Goal: Task Accomplishment & Management: Manage account settings

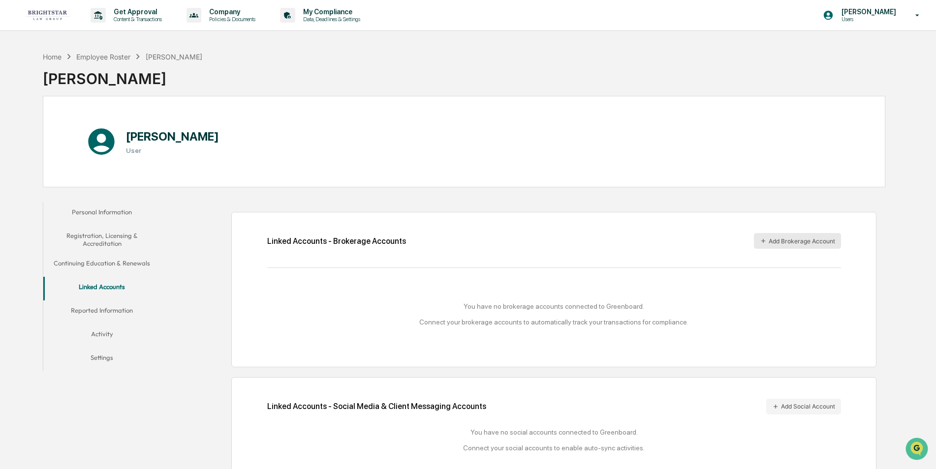
click at [801, 242] on button "Add Brokerage Account" at bounding box center [797, 241] width 87 height 16
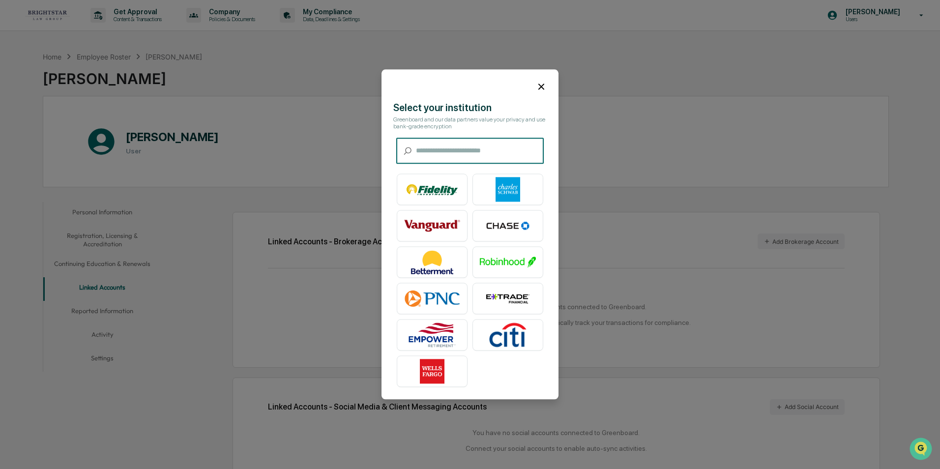
click at [485, 152] on input "text" at bounding box center [480, 151] width 128 height 26
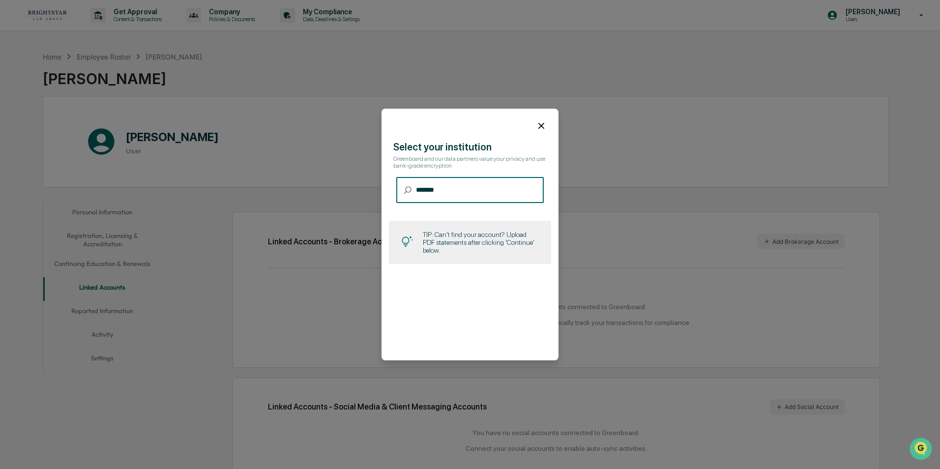
type input "*******"
drag, startPoint x: 415, startPoint y: 189, endPoint x: 465, endPoint y: 185, distance: 50.3
click at [465, 185] on div "​ ******* ​" at bounding box center [470, 190] width 148 height 26
click at [539, 127] on icon at bounding box center [541, 126] width 11 height 11
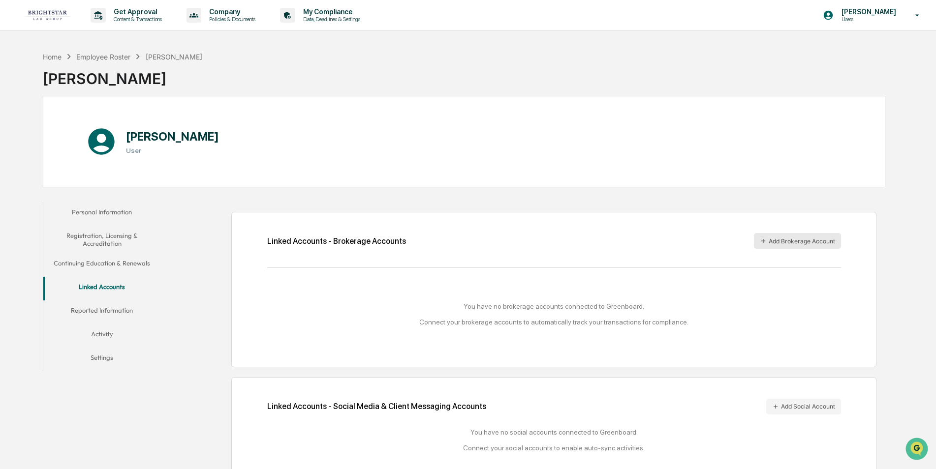
click at [786, 239] on button "Add Brokerage Account" at bounding box center [797, 241] width 87 height 16
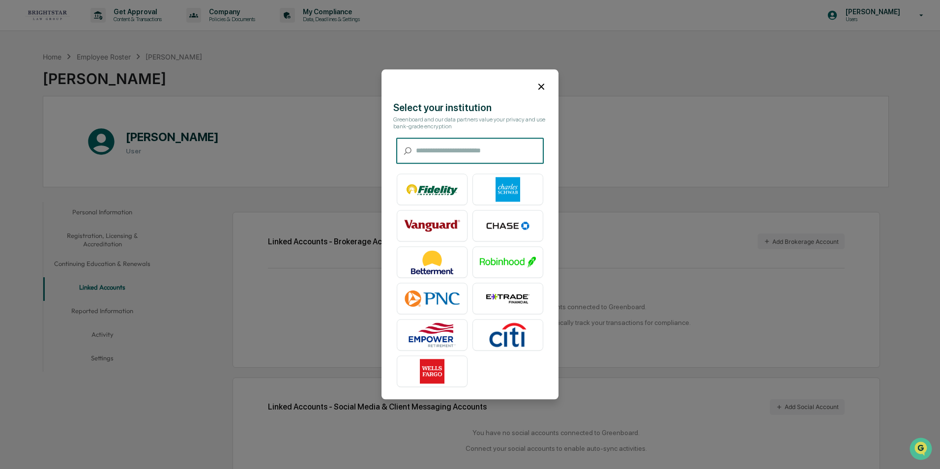
click at [421, 146] on input "text" at bounding box center [480, 151] width 128 height 26
click at [416, 150] on input "text" at bounding box center [480, 151] width 128 height 26
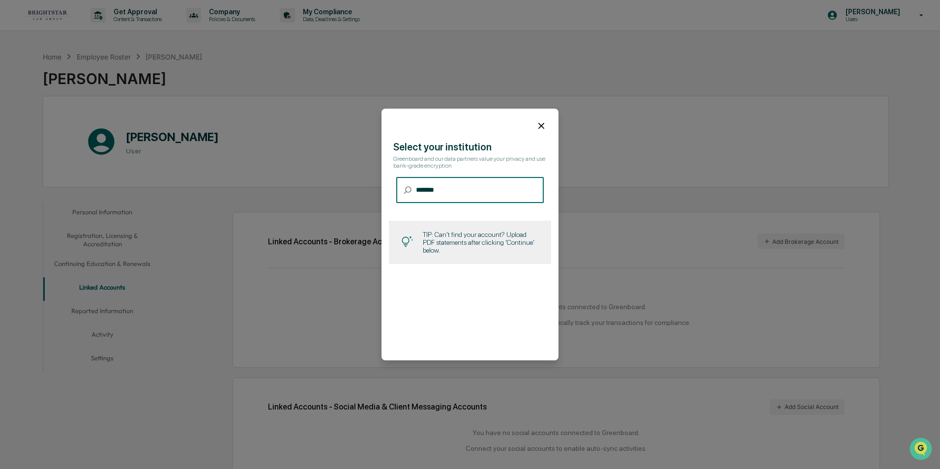
type input "*******"
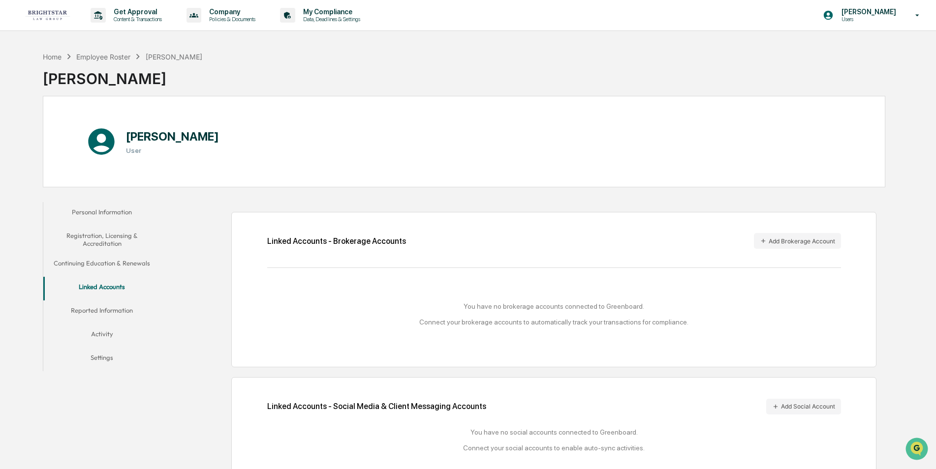
drag, startPoint x: 478, startPoint y: 388, endPoint x: 519, endPoint y: 355, distance: 52.9
drag, startPoint x: 809, startPoint y: 240, endPoint x: 736, endPoint y: 253, distance: 74.5
click at [736, 253] on div "Linked Accounts - Brokerage Accounts Add Brokerage Account You have no brokerag…" at bounding box center [553, 289] width 644 height 155
click at [770, 242] on button "Add Brokerage Account" at bounding box center [797, 241] width 87 height 16
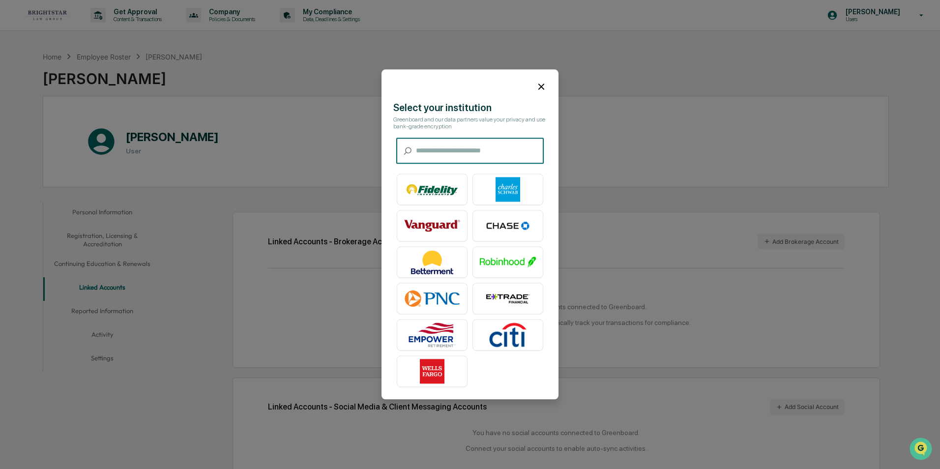
click at [417, 152] on input "text" at bounding box center [480, 151] width 128 height 26
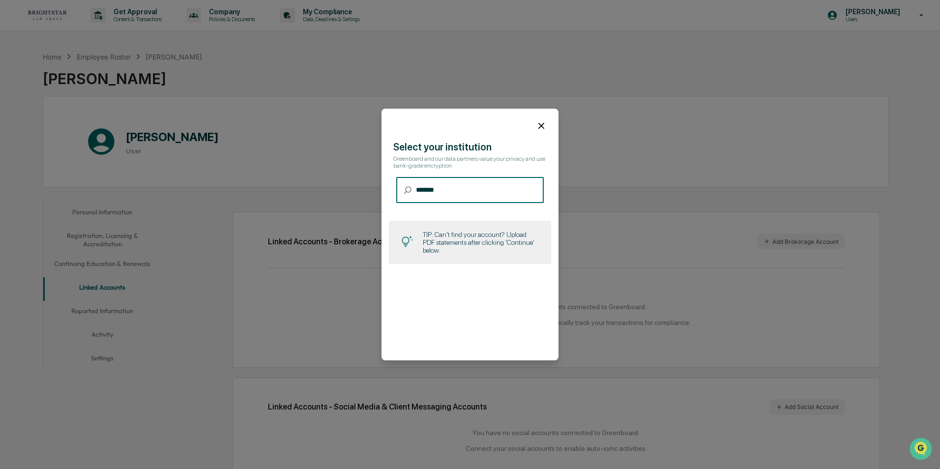
type input "*******"
click at [483, 249] on div "TIP: Can't find your account? Upload PDF statements after clicking 'Continue' b…" at bounding box center [481, 243] width 116 height 24
click at [476, 247] on div "TIP: Can't find your account? Upload PDF statements after clicking 'Continue' b…" at bounding box center [481, 243] width 116 height 24
click at [409, 192] on icon at bounding box center [407, 189] width 7 height 7
click at [407, 189] on icon at bounding box center [407, 190] width 9 height 9
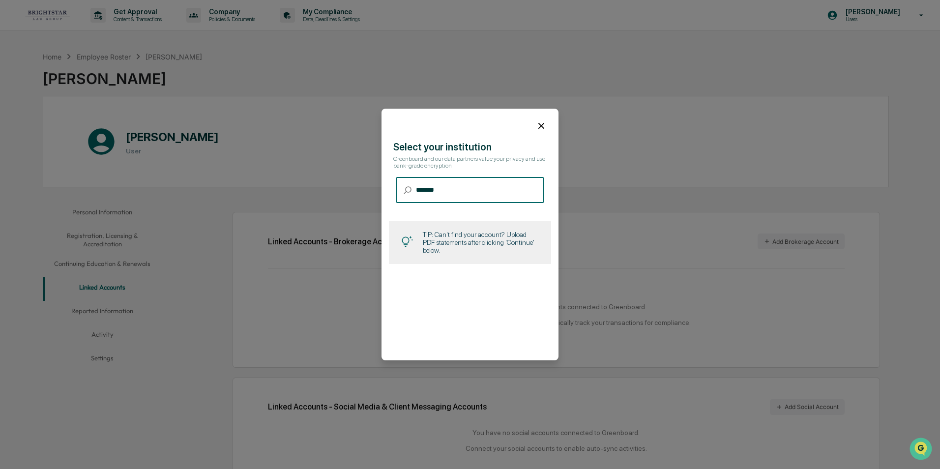
click at [439, 185] on input "*******" at bounding box center [480, 190] width 128 height 26
click at [540, 123] on icon at bounding box center [541, 126] width 11 height 11
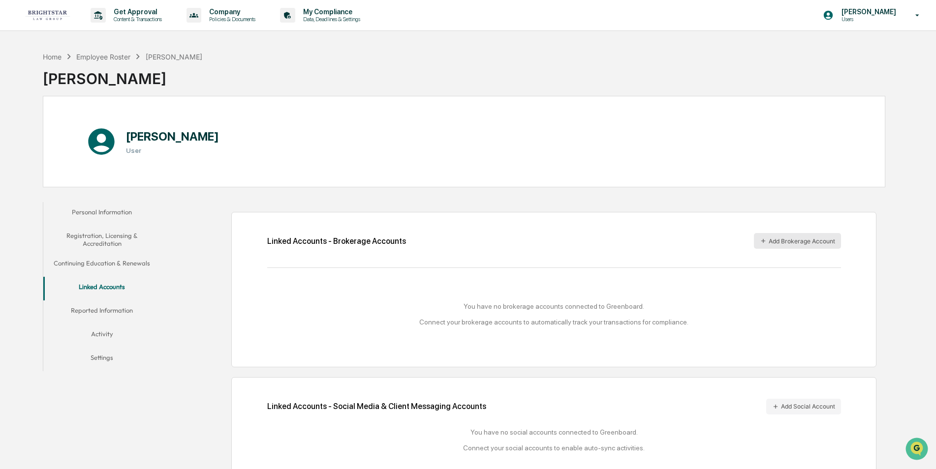
click at [778, 239] on button "Add Brokerage Account" at bounding box center [797, 241] width 87 height 16
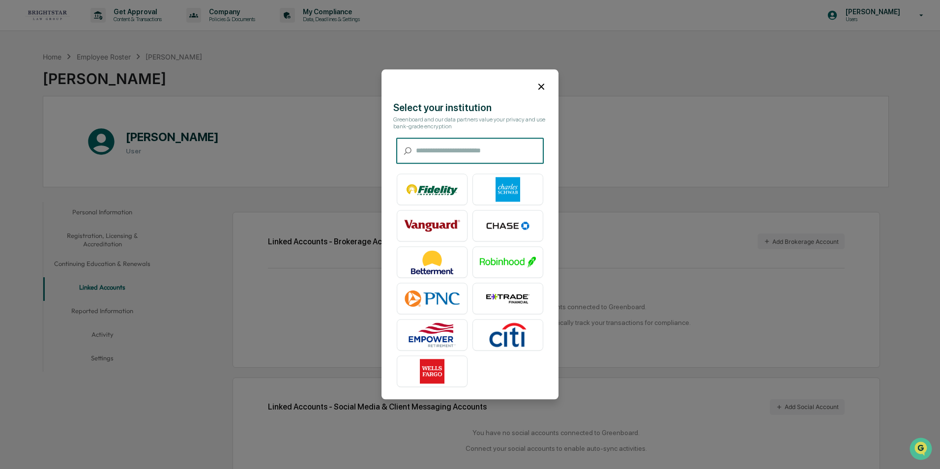
click at [422, 149] on input "text" at bounding box center [480, 151] width 128 height 26
click at [421, 151] on input "text" at bounding box center [480, 151] width 128 height 26
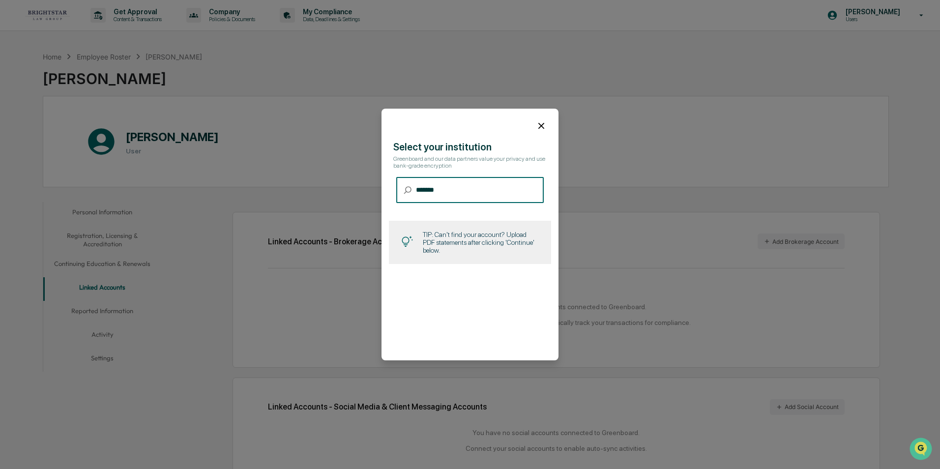
drag, startPoint x: 441, startPoint y: 194, endPoint x: 369, endPoint y: 190, distance: 71.9
click at [369, 190] on body "Get Approval Content & Transactions Company Policies & Documents My Compliance …" at bounding box center [470, 258] width 940 height 516
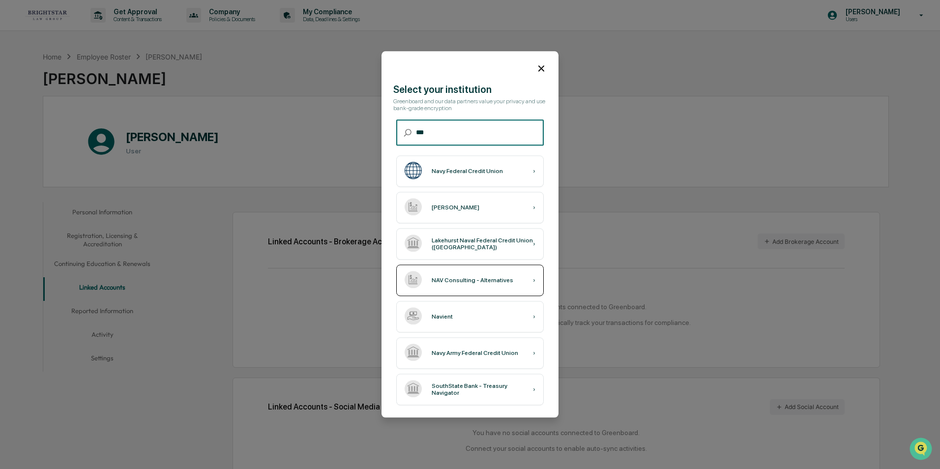
type input "***"
click at [532, 276] on div "NAV Consulting - Alternatives ›" at bounding box center [470, 280] width 148 height 31
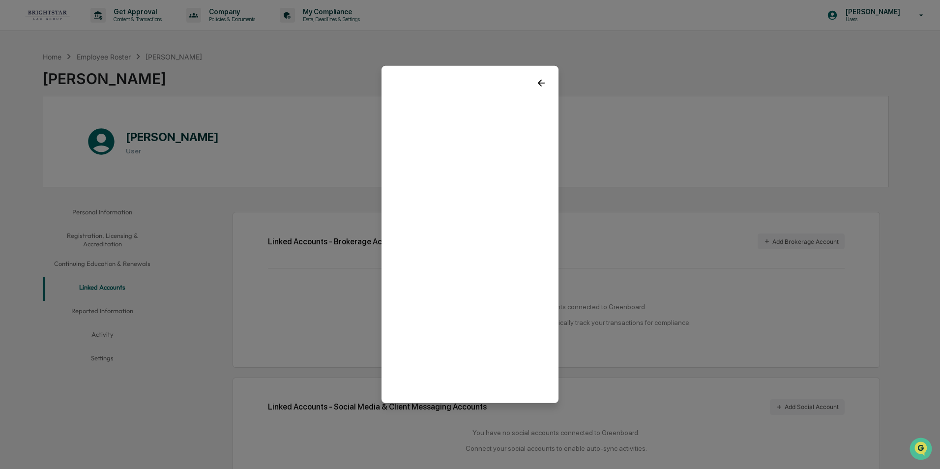
click at [539, 81] on icon at bounding box center [541, 83] width 11 height 11
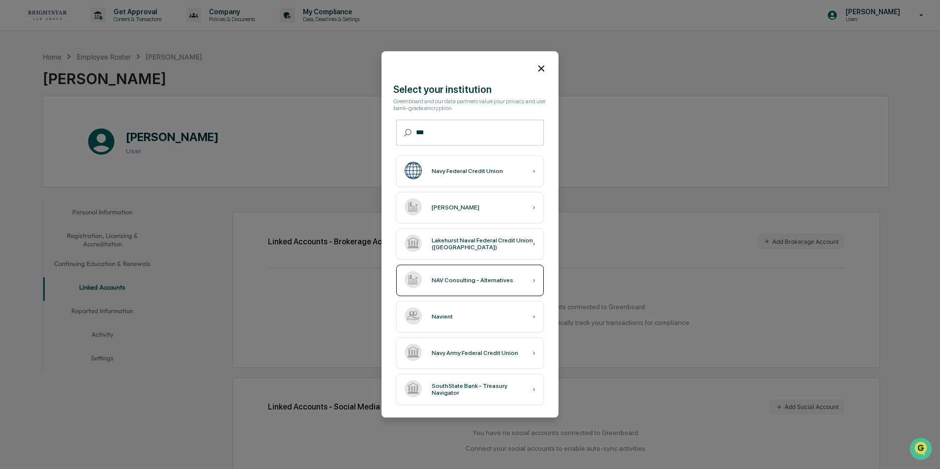
click at [535, 279] on div "›" at bounding box center [534, 280] width 2 height 7
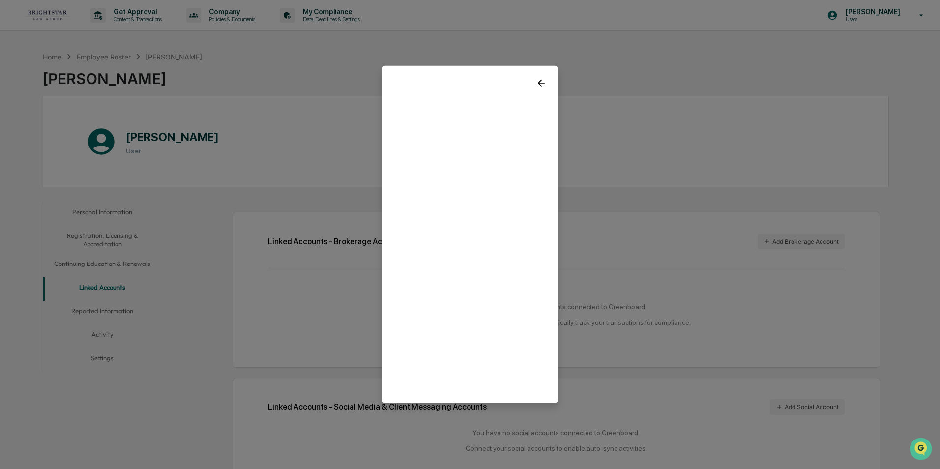
click at [539, 79] on icon at bounding box center [541, 83] width 11 height 11
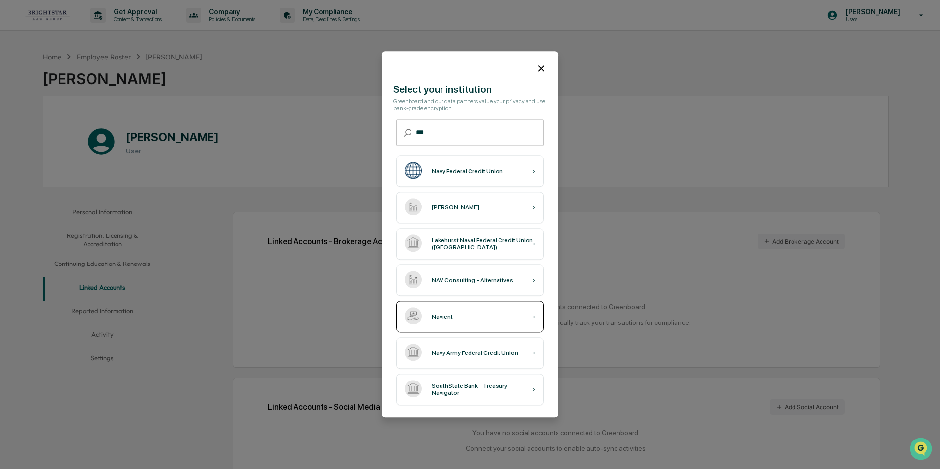
click at [534, 317] on div "›" at bounding box center [534, 317] width 2 height 7
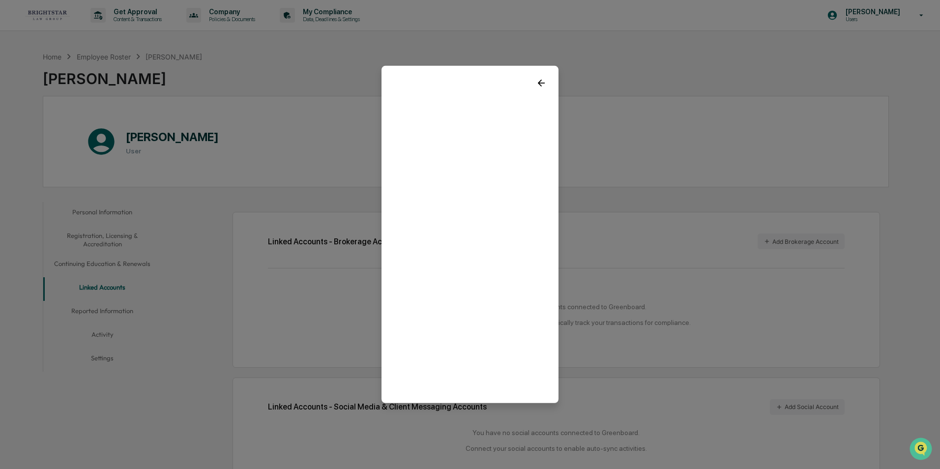
click at [542, 83] on icon at bounding box center [541, 83] width 7 height 7
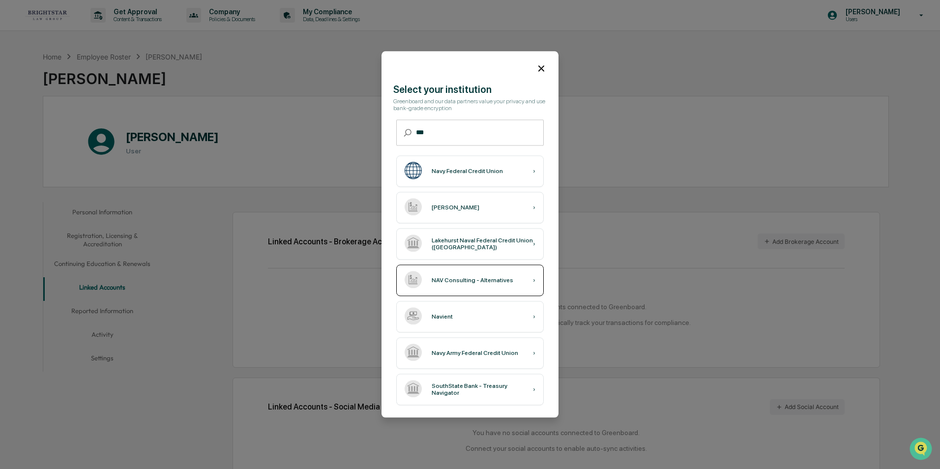
click at [534, 280] on div "›" at bounding box center [534, 280] width 2 height 7
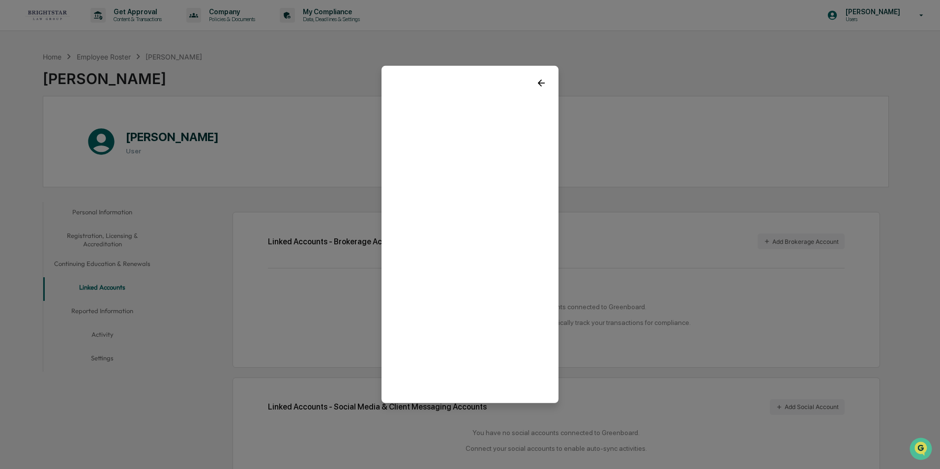
click at [541, 79] on icon at bounding box center [541, 83] width 11 height 11
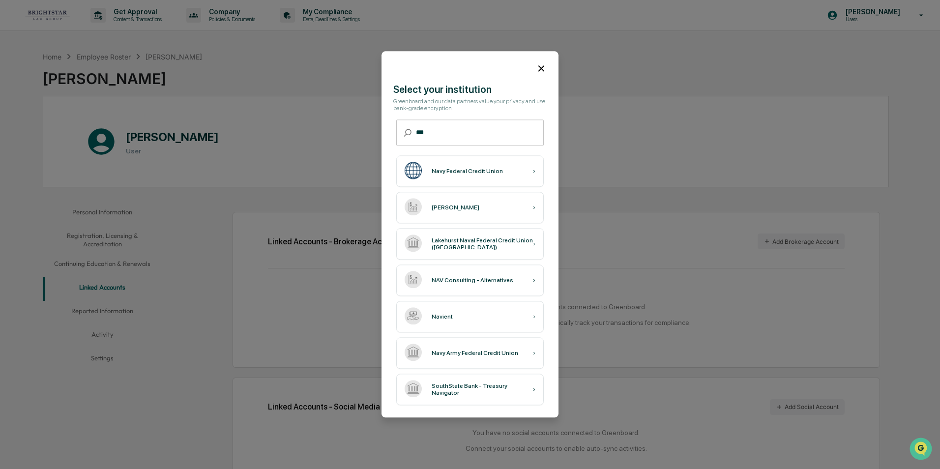
click at [541, 66] on icon at bounding box center [541, 68] width 11 height 11
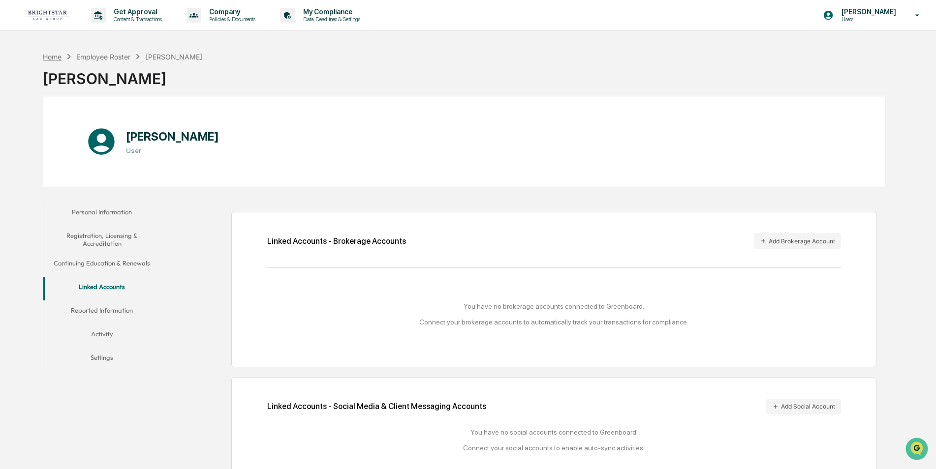
click at [52, 55] on div "Home" at bounding box center [52, 57] width 19 height 8
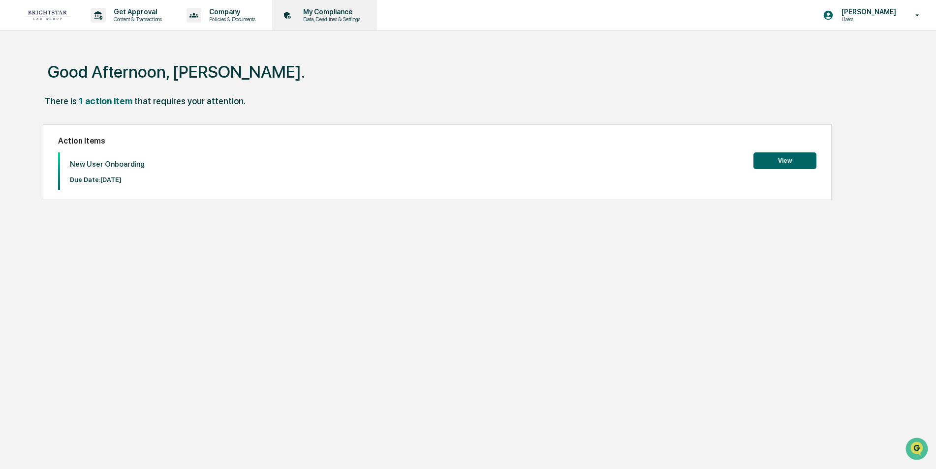
click at [331, 14] on p "My Compliance" at bounding box center [330, 12] width 70 height 8
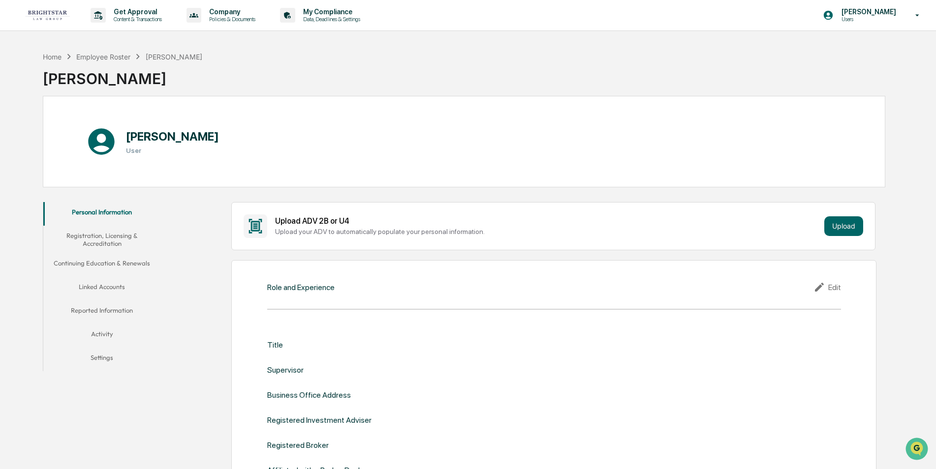
click at [108, 240] on button "Registration, Licensing & Accreditation" at bounding box center [102, 240] width 118 height 28
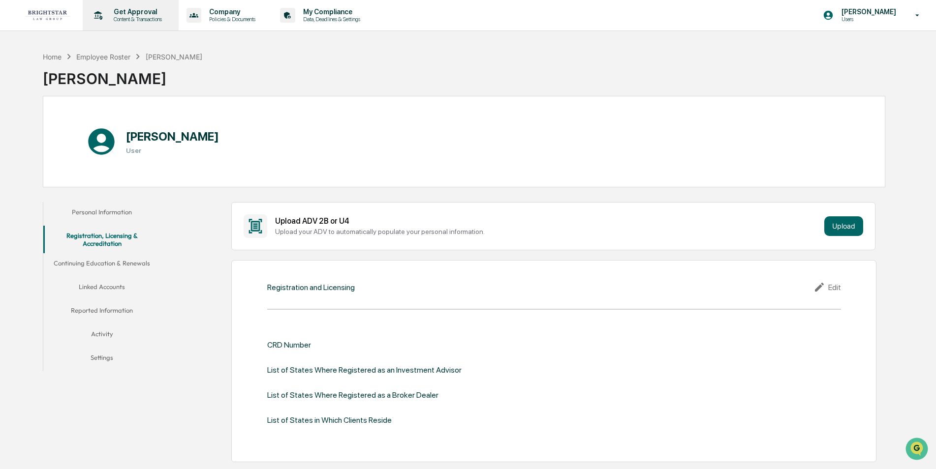
click at [153, 15] on p "Get Approval" at bounding box center [136, 12] width 61 height 8
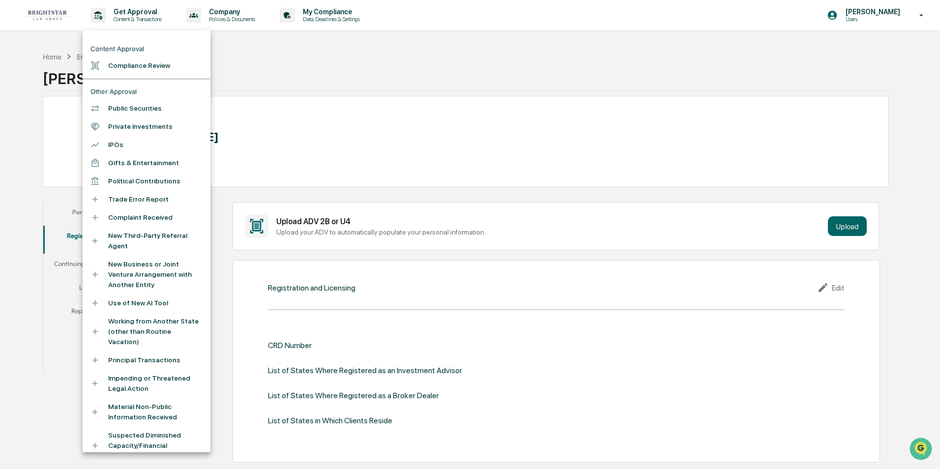
click at [232, 19] on div at bounding box center [470, 234] width 940 height 469
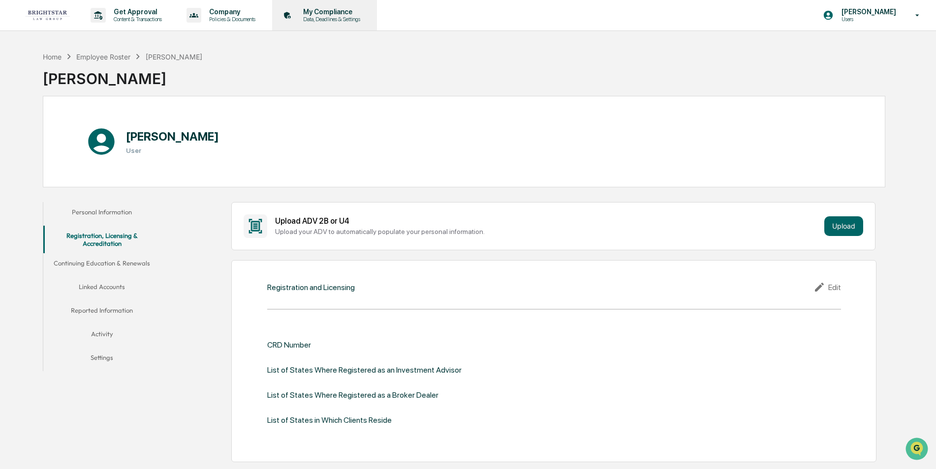
click at [344, 15] on p "My Compliance" at bounding box center [330, 12] width 70 height 8
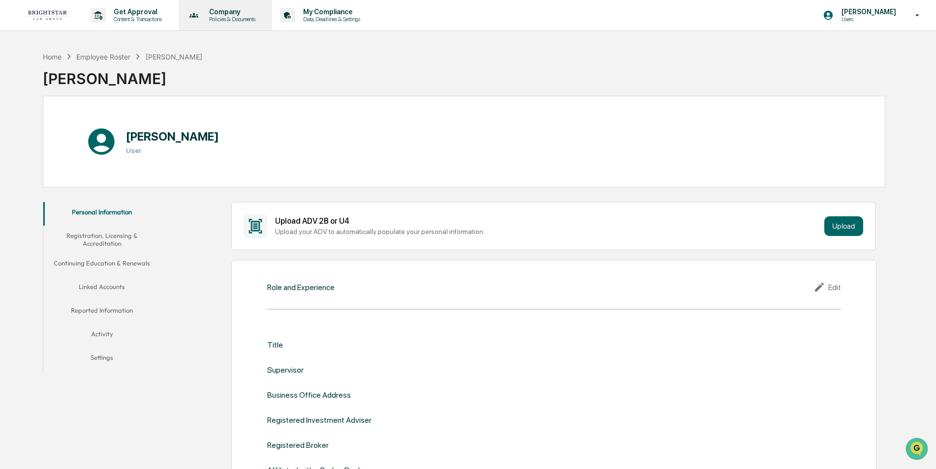
click at [240, 15] on p "Company" at bounding box center [230, 12] width 59 height 8
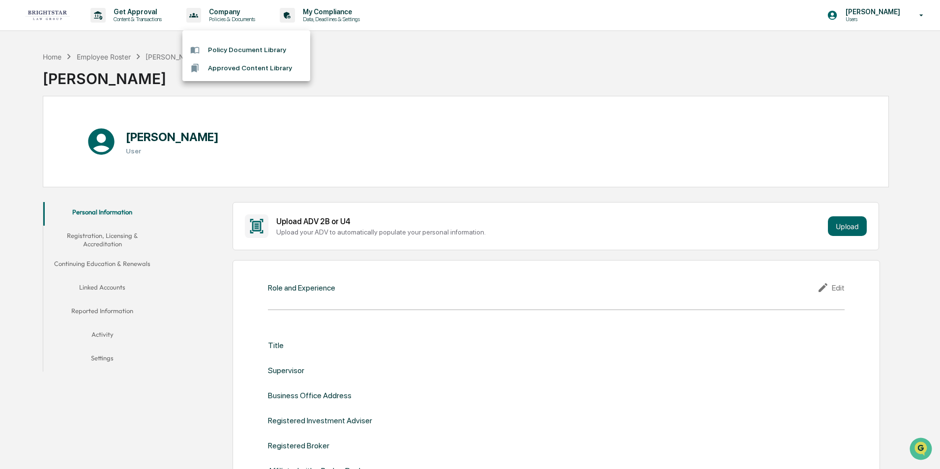
click at [273, 48] on li "Policy Document Library" at bounding box center [246, 50] width 128 height 18
